Goal: Task Accomplishment & Management: Complete application form

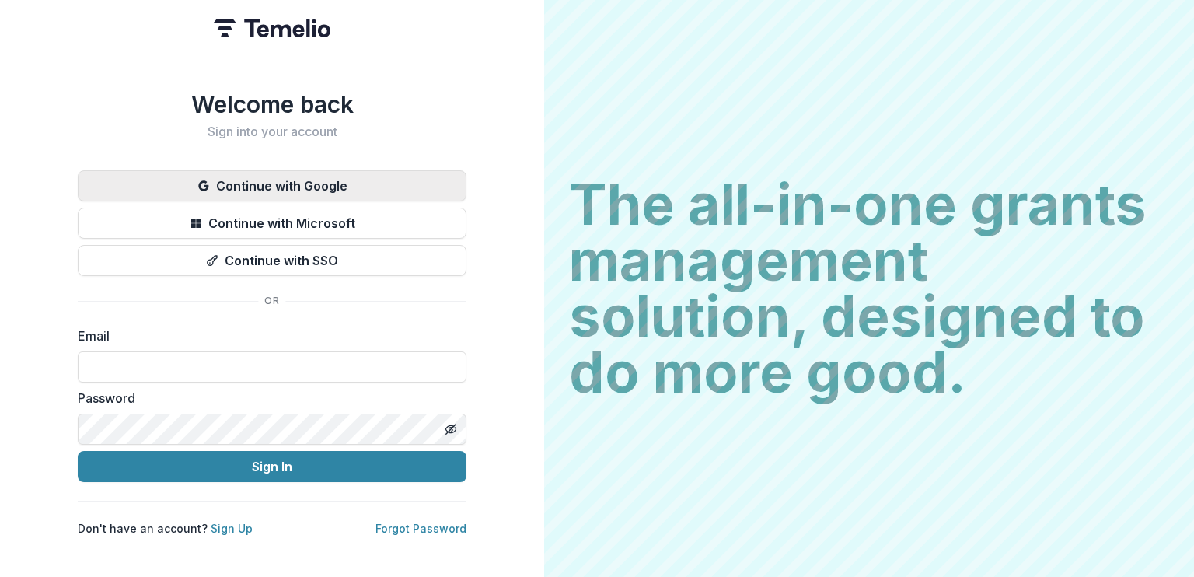
click at [287, 177] on button "Continue with Google" at bounding box center [272, 185] width 389 height 31
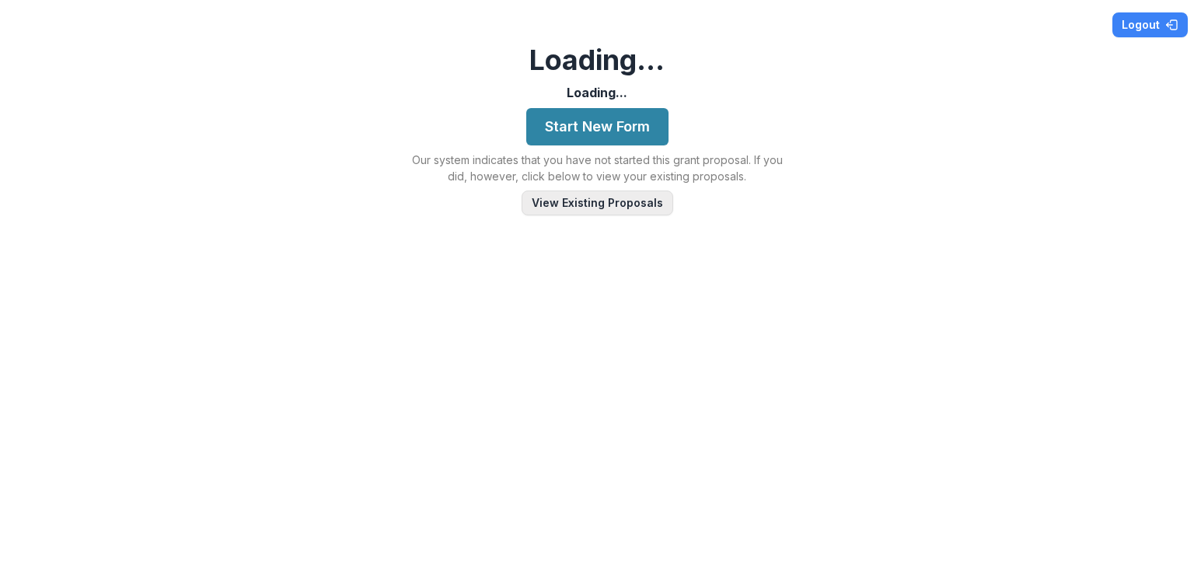
click at [579, 201] on button "View Existing Proposals" at bounding box center [598, 203] width 152 height 25
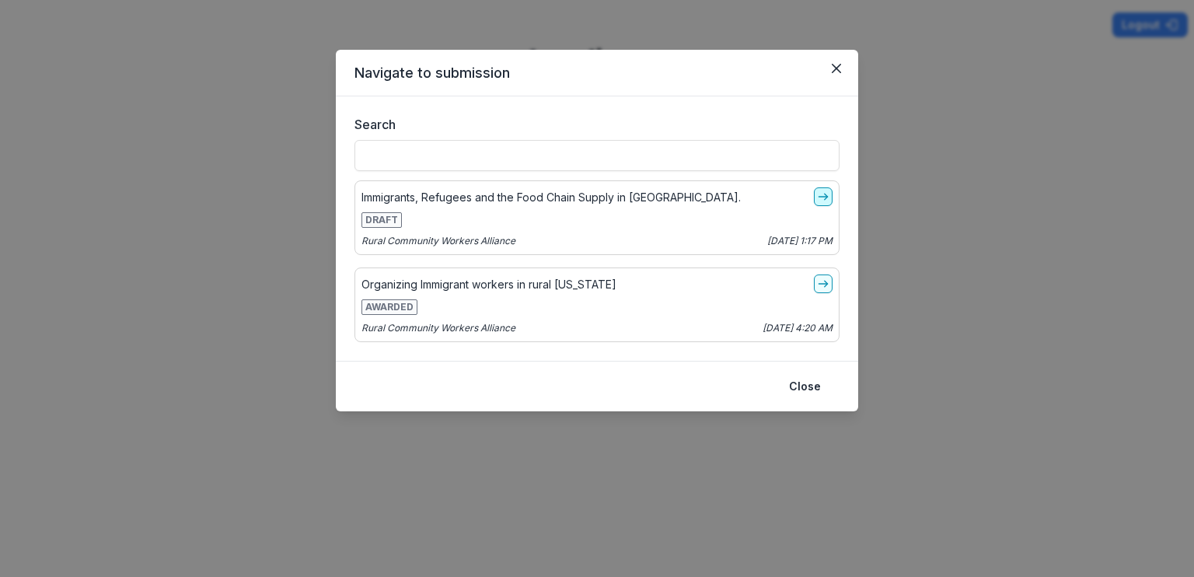
click at [824, 198] on icon "go-to" at bounding box center [823, 197] width 12 height 12
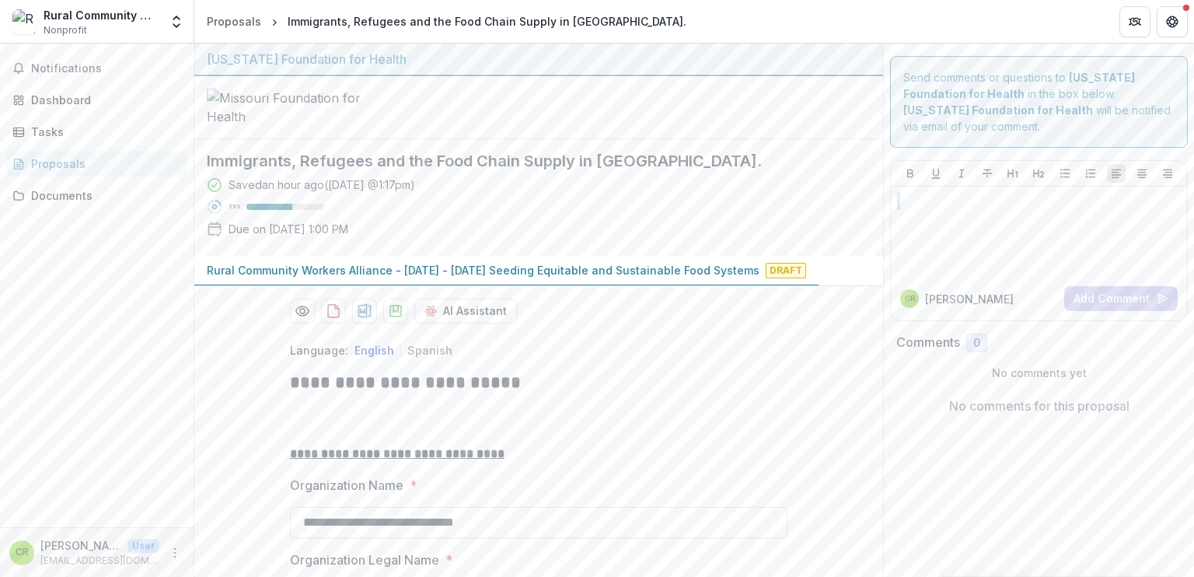
drag, startPoint x: 1194, startPoint y: 120, endPoint x: 1191, endPoint y: 201, distance: 81.7
click at [1191, 201] on div "**********" at bounding box center [694, 310] width 1000 height 533
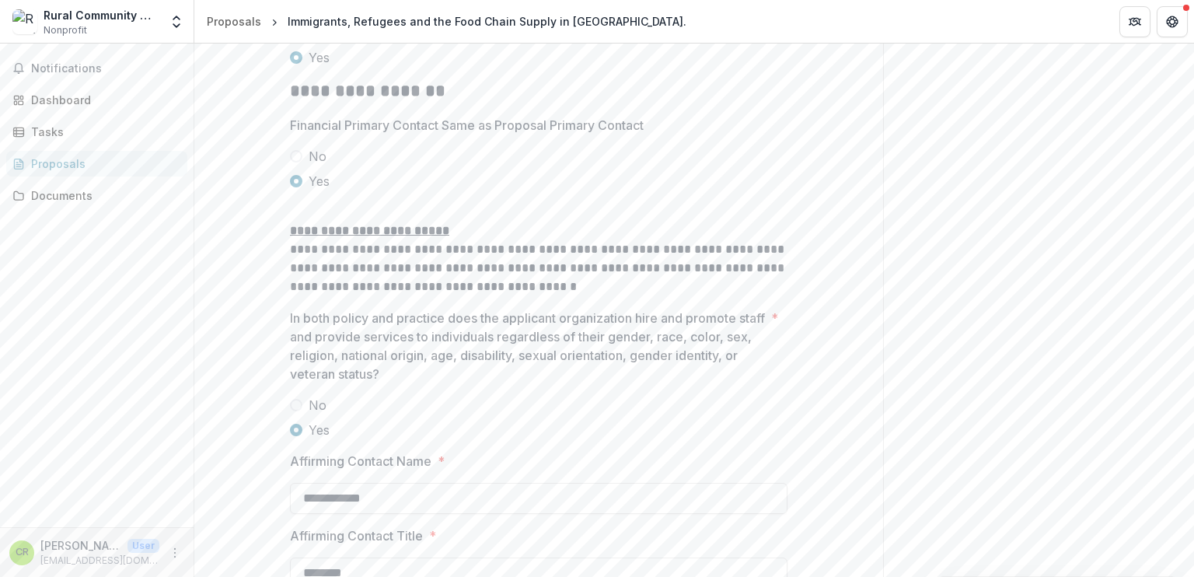
scroll to position [2705, 0]
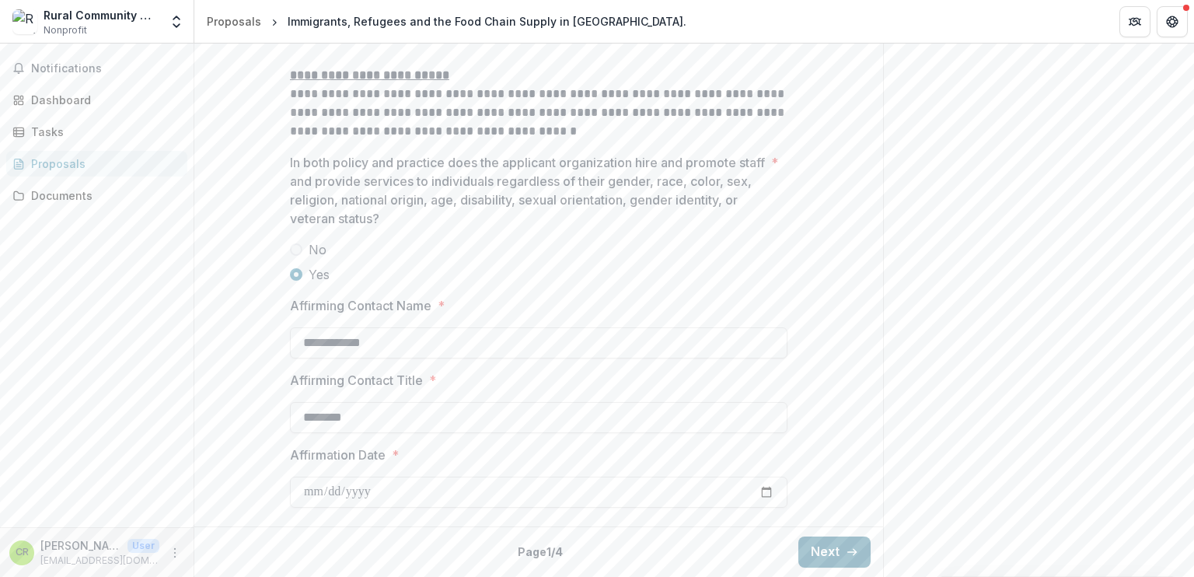
click at [820, 549] on button "Next" at bounding box center [835, 552] width 72 height 31
click at [1194, 84] on div "**********" at bounding box center [694, 310] width 1000 height 533
click at [831, 551] on button "Next" at bounding box center [835, 552] width 72 height 31
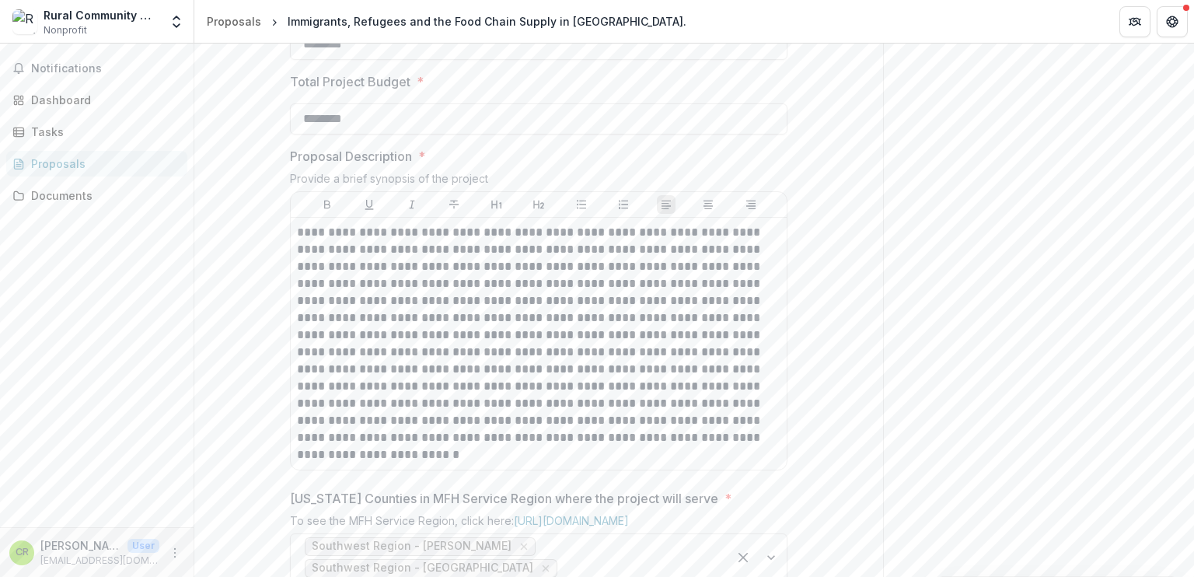
scroll to position [845, 0]
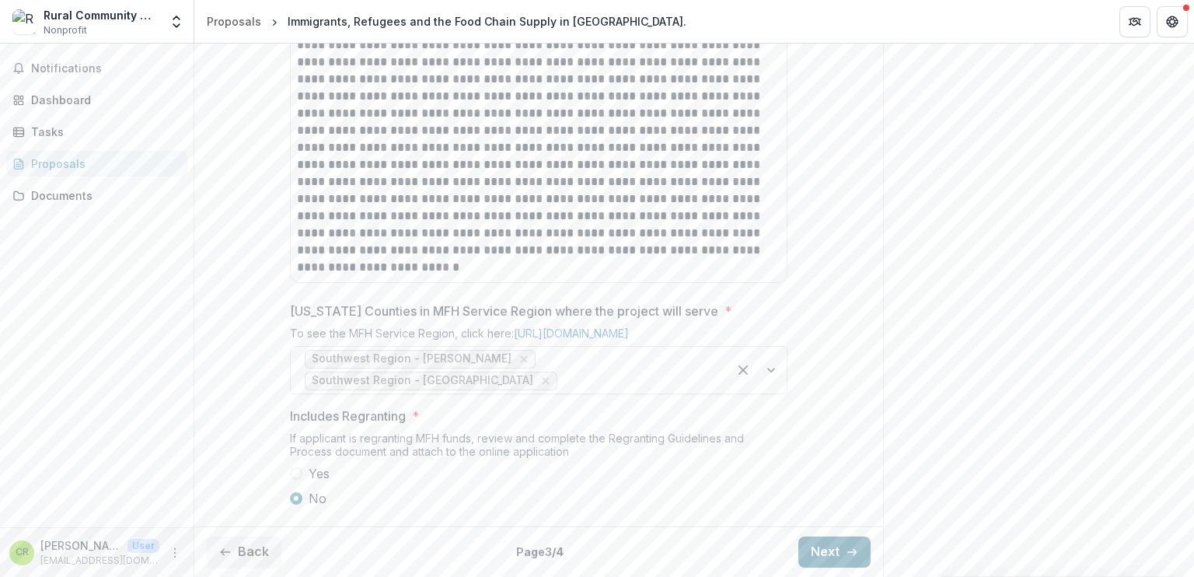
click at [820, 545] on button "Next" at bounding box center [835, 552] width 72 height 31
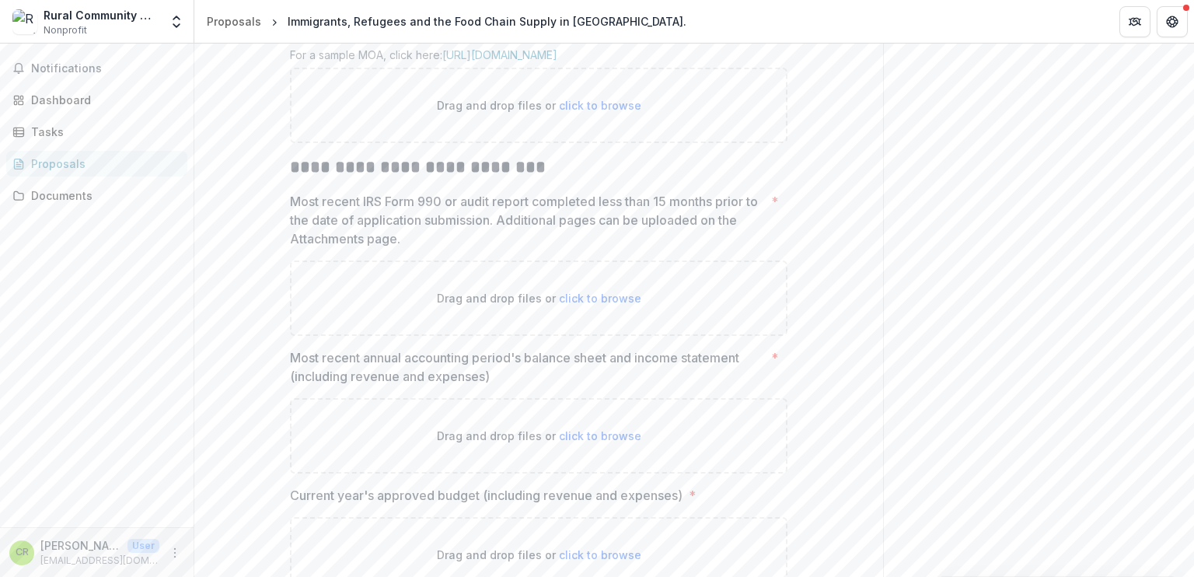
drag, startPoint x: 1194, startPoint y: 265, endPoint x: 1191, endPoint y: 191, distance: 74.7
click at [1191, 191] on div "**********" at bounding box center [694, 310] width 1000 height 533
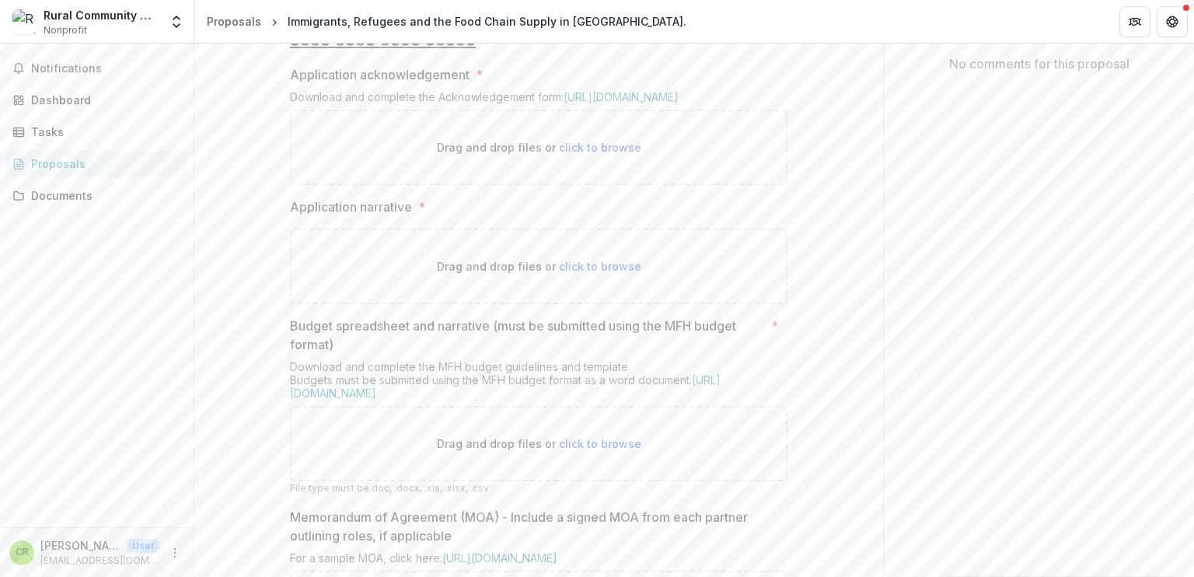
scroll to position [328, 0]
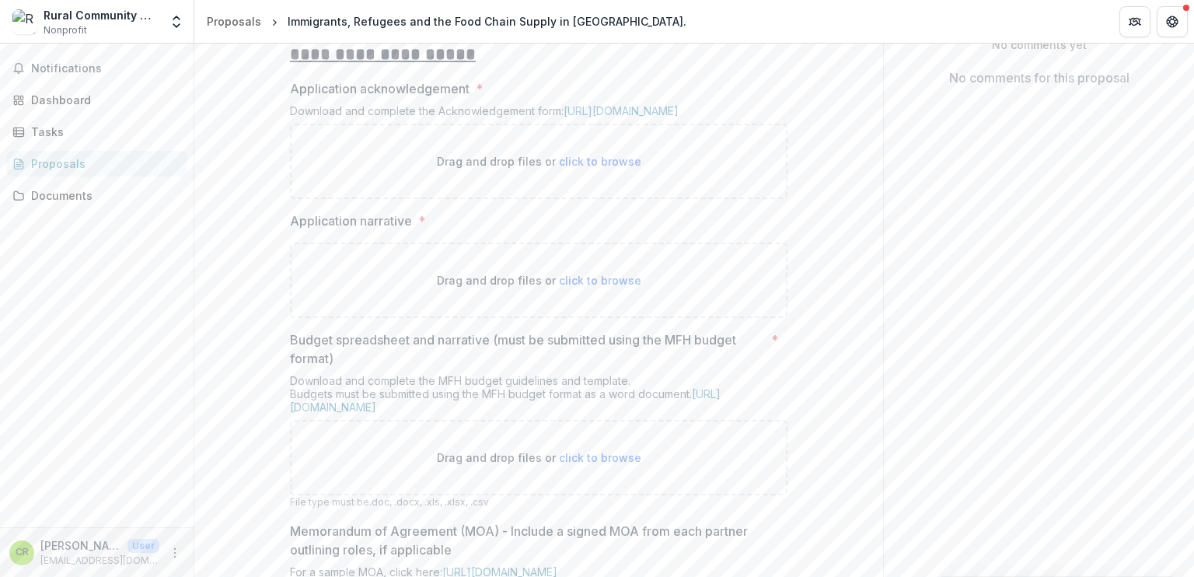
click at [598, 287] on span "click to browse" at bounding box center [600, 280] width 82 height 13
type input "**********"
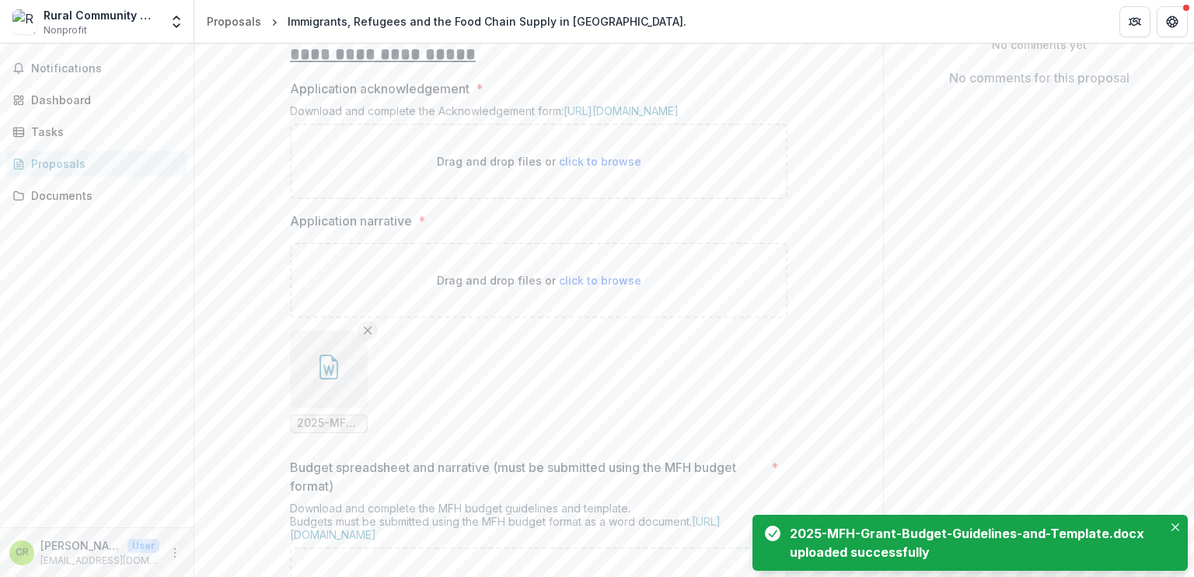
click at [364, 337] on icon "Remove File" at bounding box center [368, 330] width 12 height 12
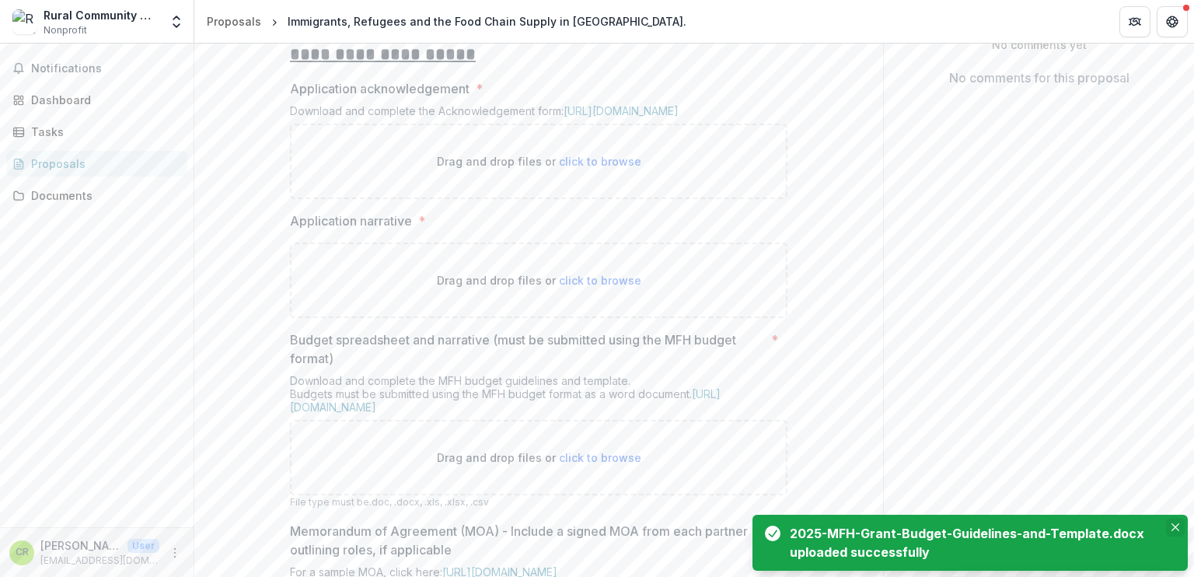
click at [1174, 526] on icon "Close" at bounding box center [1176, 527] width 8 height 8
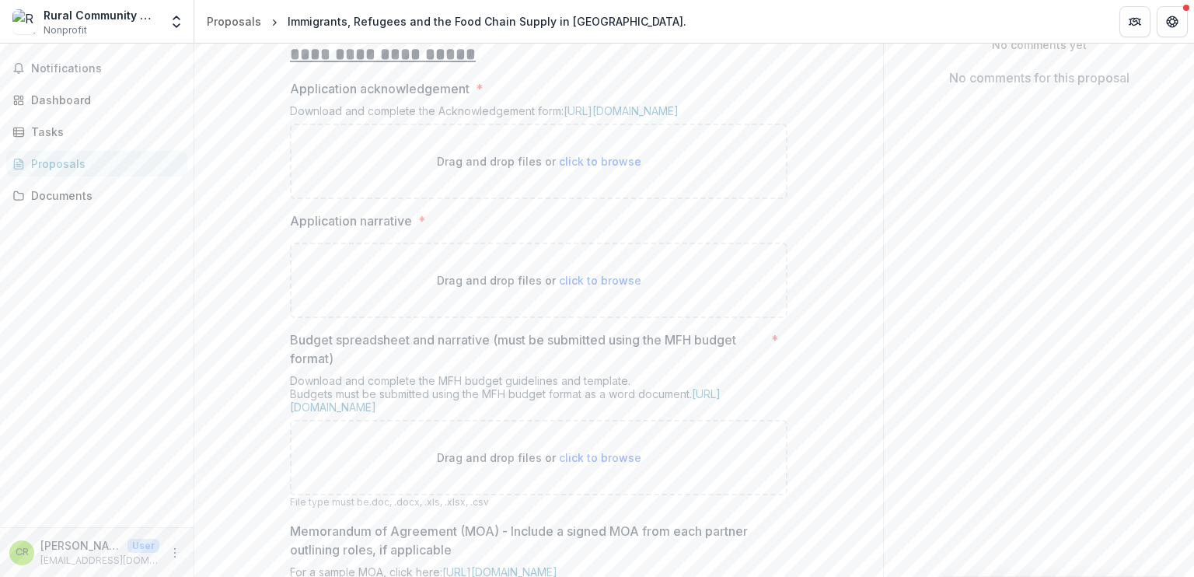
click at [601, 287] on span "click to browse" at bounding box center [600, 280] width 82 height 13
type input "**********"
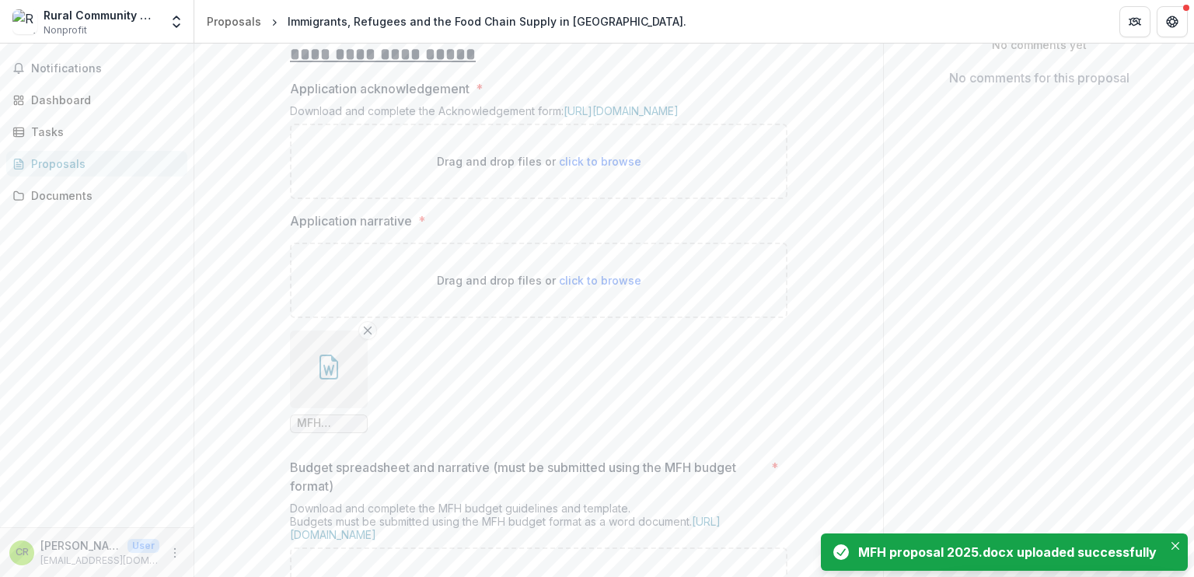
drag, startPoint x: 312, startPoint y: 501, endPoint x: 574, endPoint y: 407, distance: 278.5
click at [574, 407] on div "Drag and drop files or click to browse MFH proposal 2025.docx" at bounding box center [539, 344] width 498 height 203
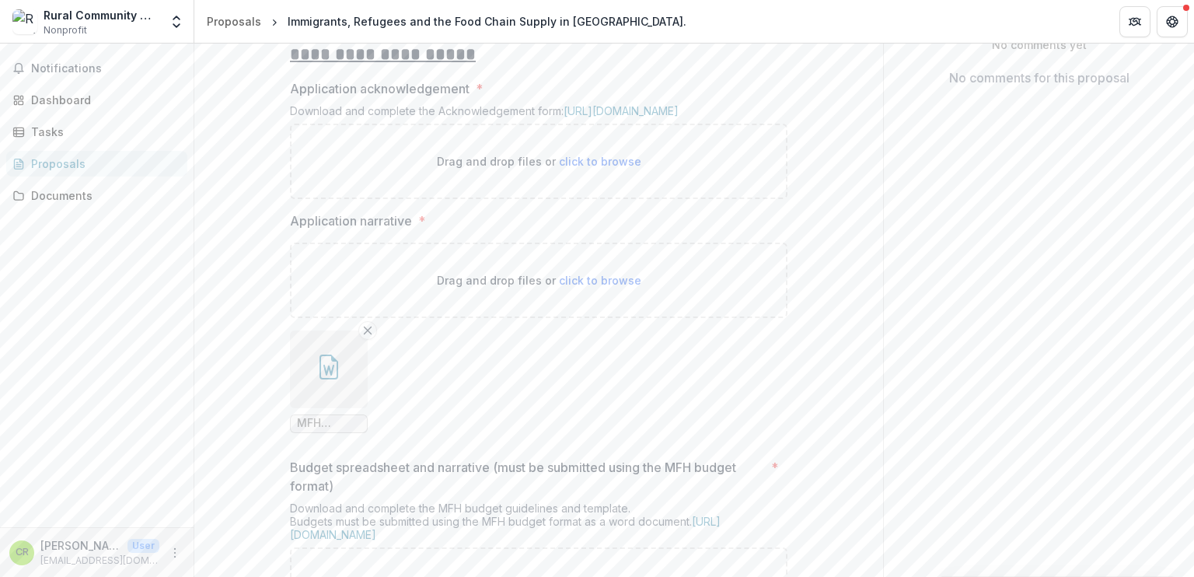
click at [327, 379] on icon "button" at bounding box center [329, 367] width 25 height 25
click at [327, 492] on footer "Download" at bounding box center [597, 507] width 891 height 51
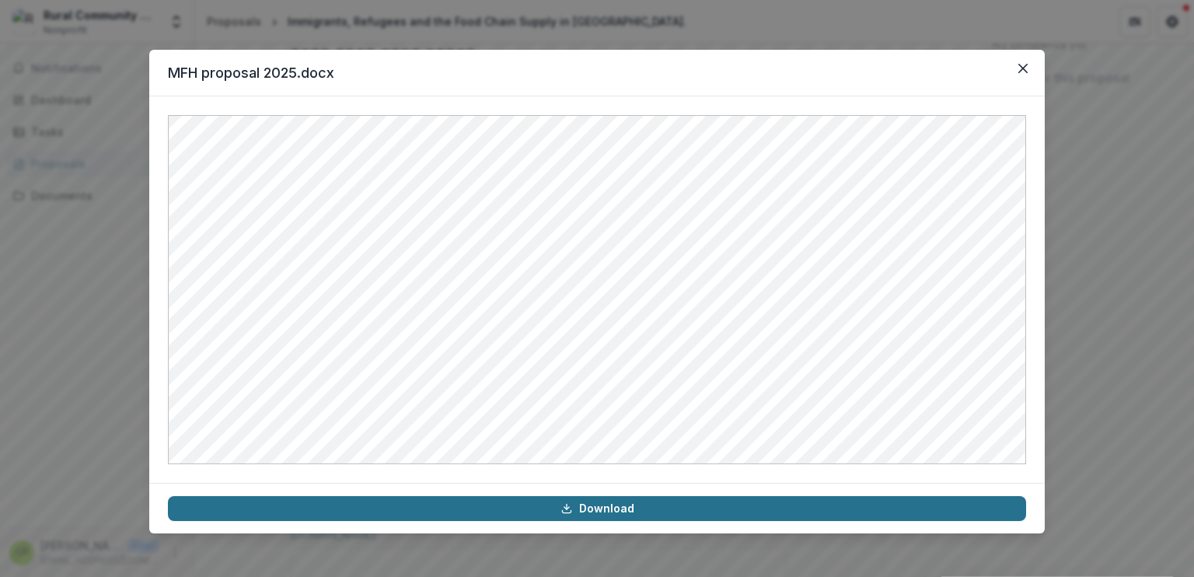
click at [616, 511] on link "Download" at bounding box center [597, 508] width 859 height 25
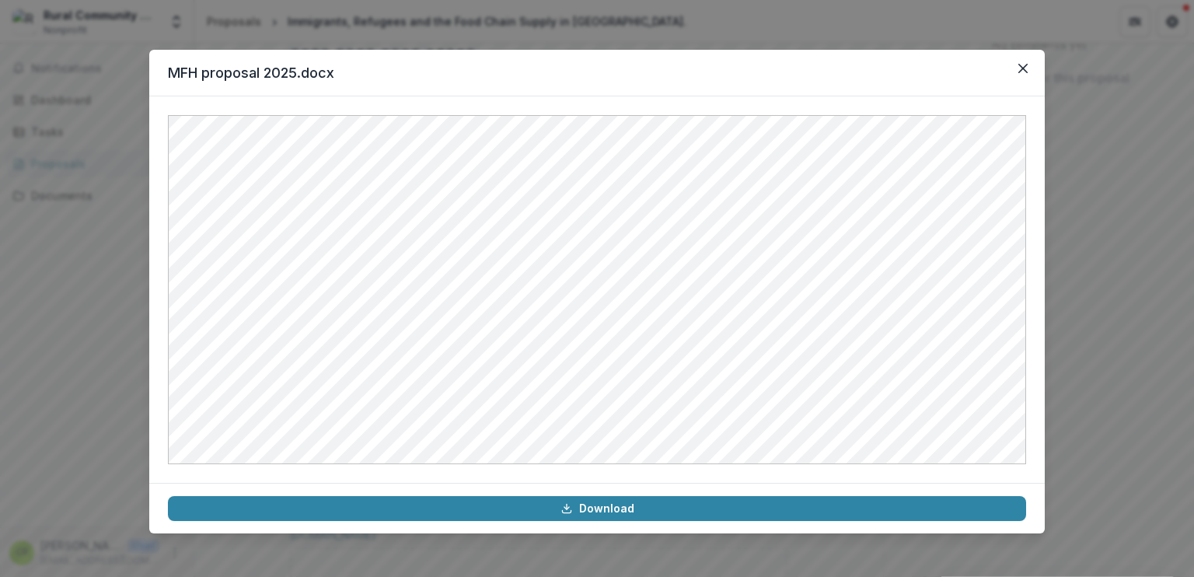
click at [1067, 163] on div "MFH proposal 2025.docx Download" at bounding box center [597, 288] width 1194 height 577
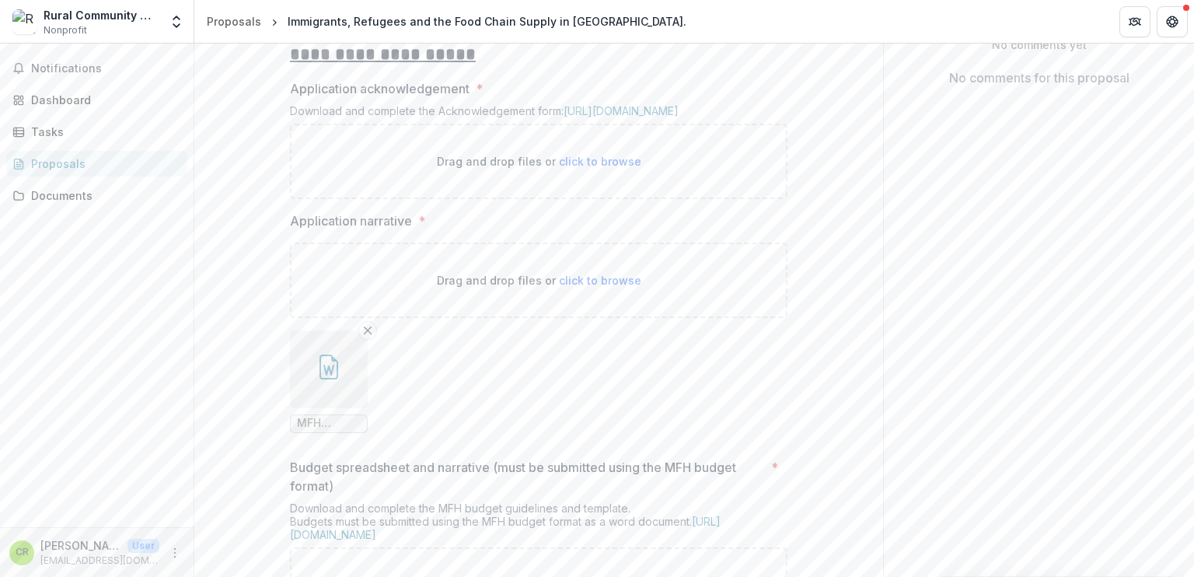
scroll to position [0, 0]
